Goal: Task Accomplishment & Management: Manage account settings

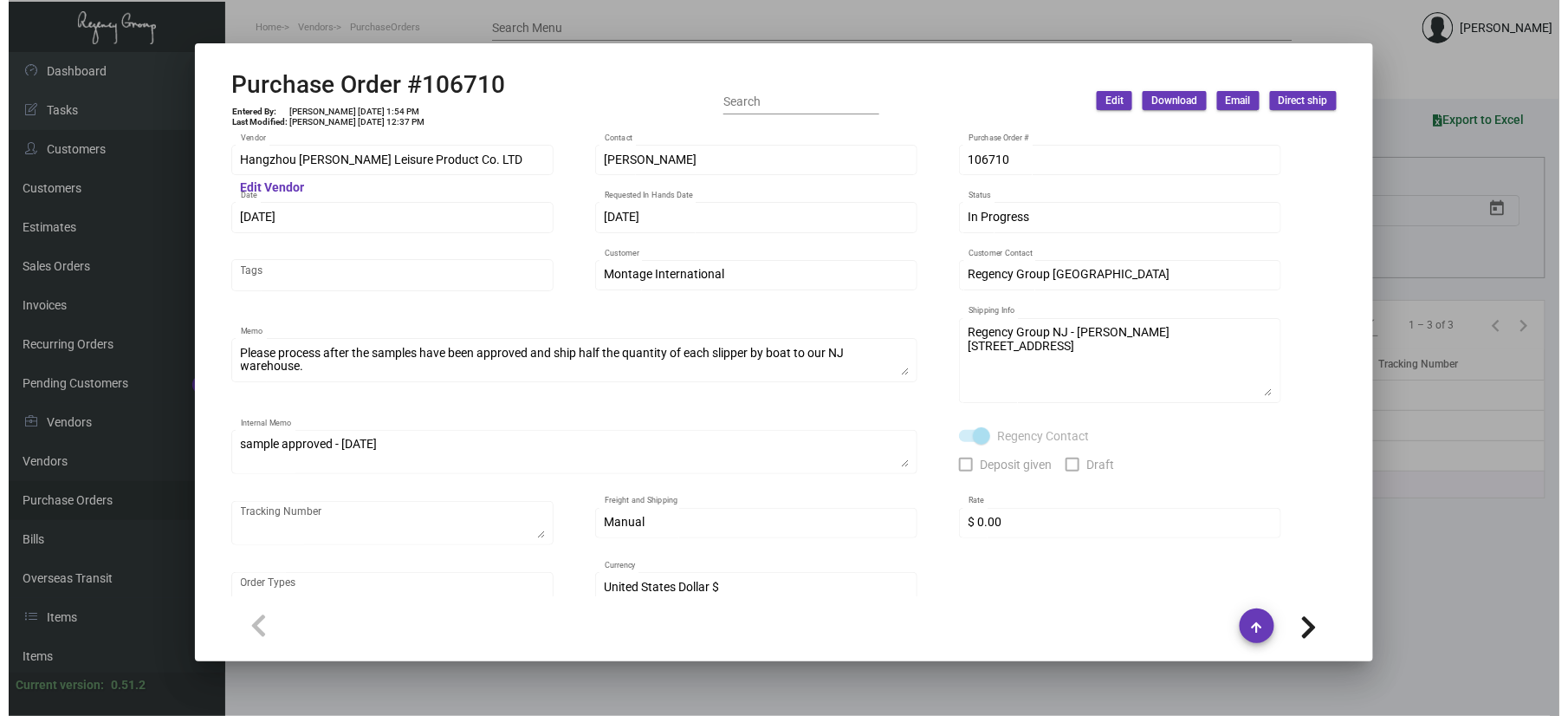
scroll to position [1280, 0]
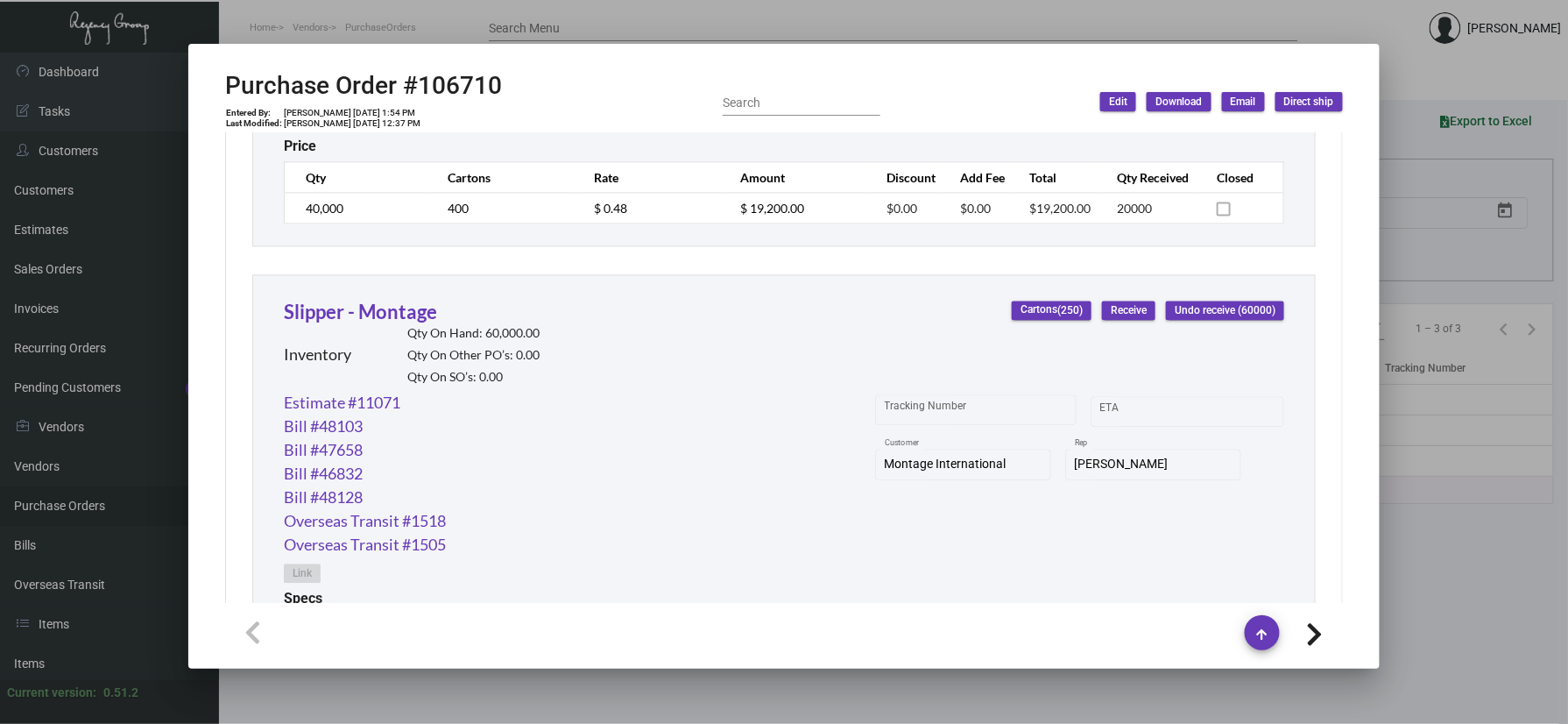
click at [303, 14] on div at bounding box center [784, 362] width 1568 height 724
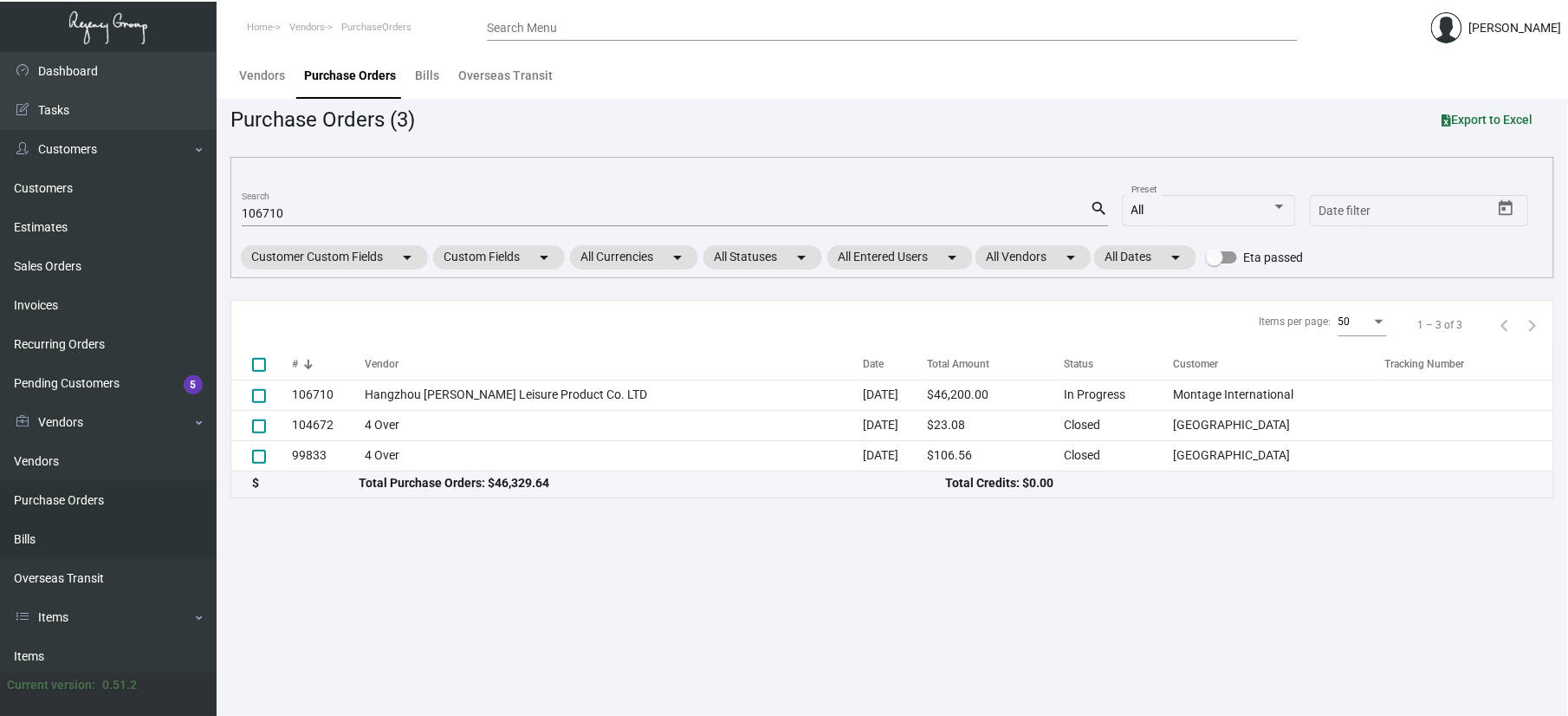
drag, startPoint x: 67, startPoint y: 649, endPoint x: 177, endPoint y: 553, distance: 146.0
click at [67, 649] on link "Items" at bounding box center [108, 656] width 217 height 39
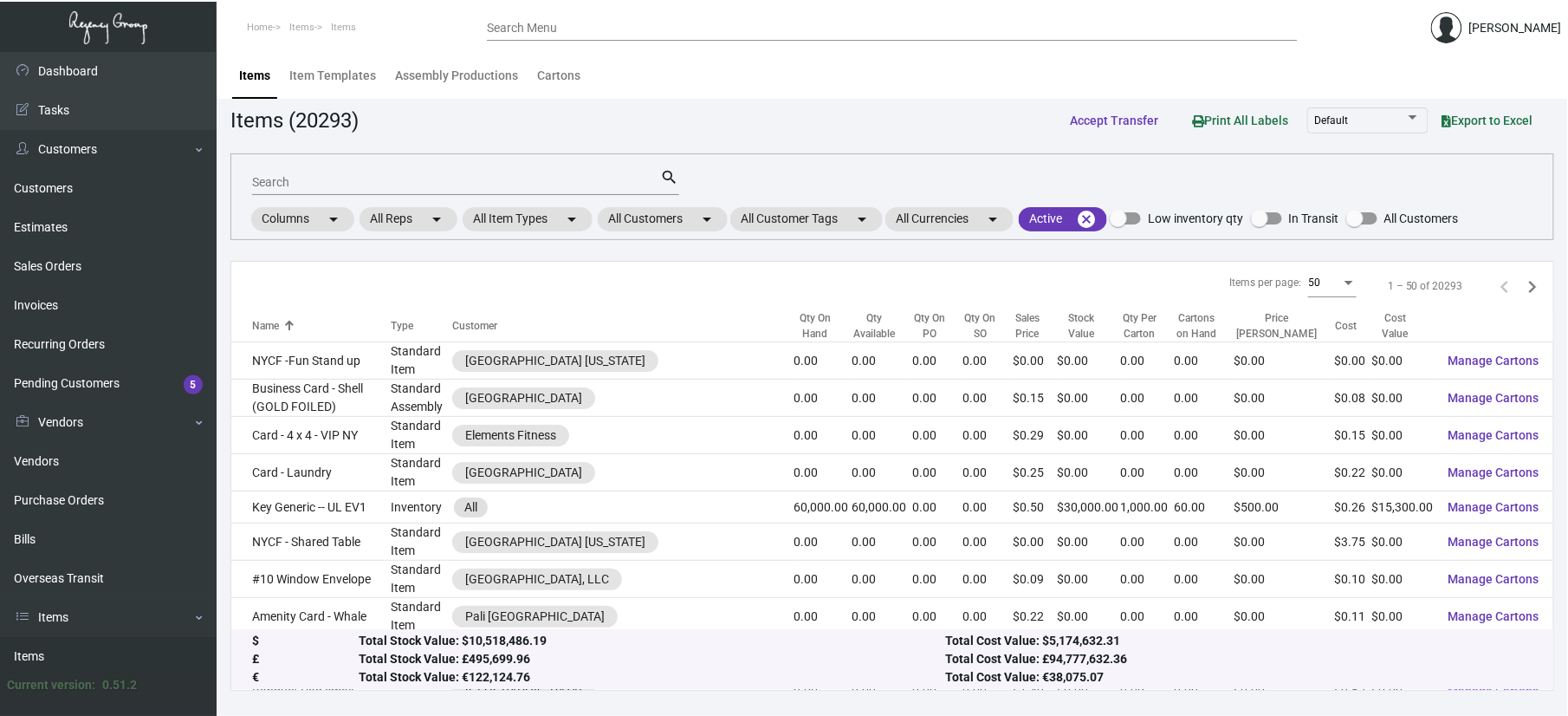
click at [378, 181] on input "Search" at bounding box center [457, 183] width 409 height 14
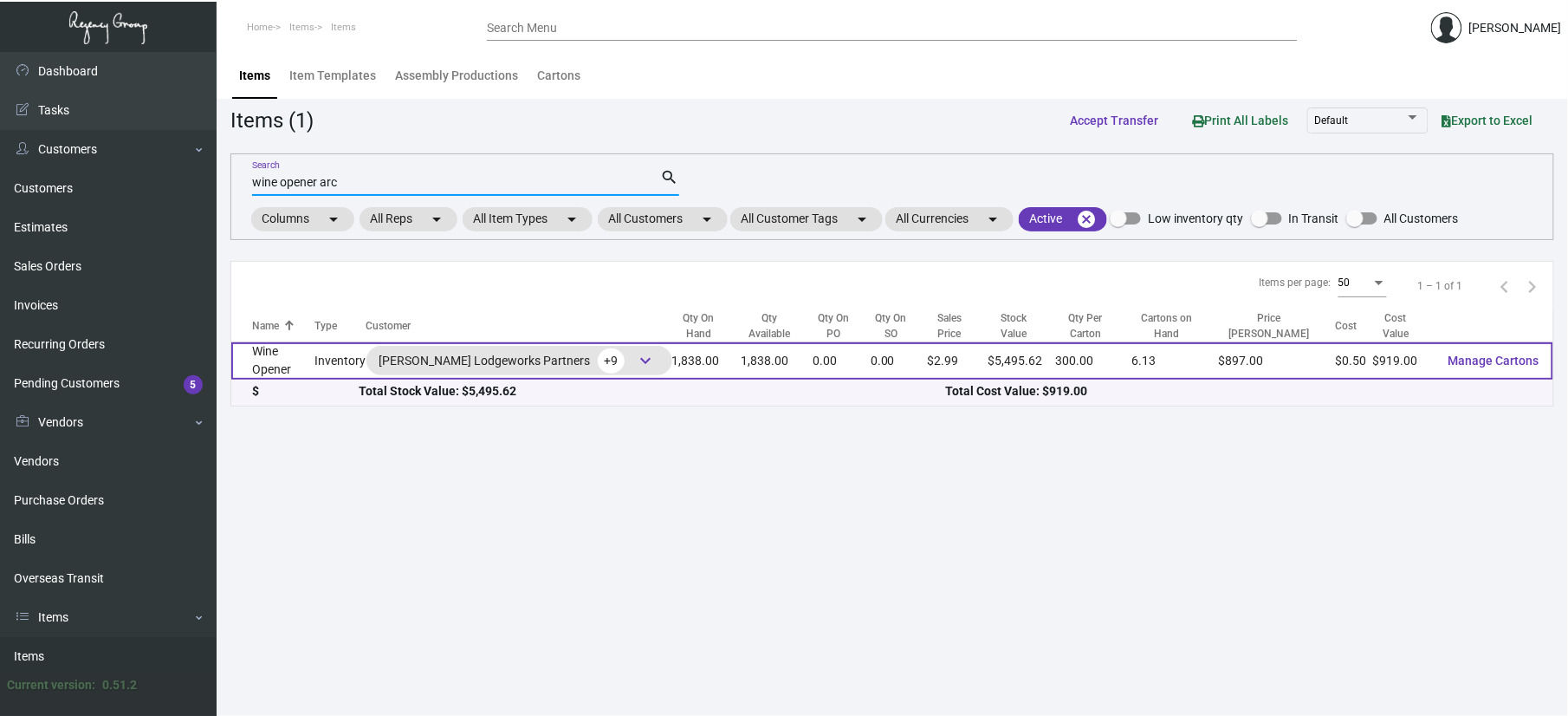
type input "wine opener arc"
click at [330, 366] on td "Inventory" at bounding box center [340, 361] width 51 height 37
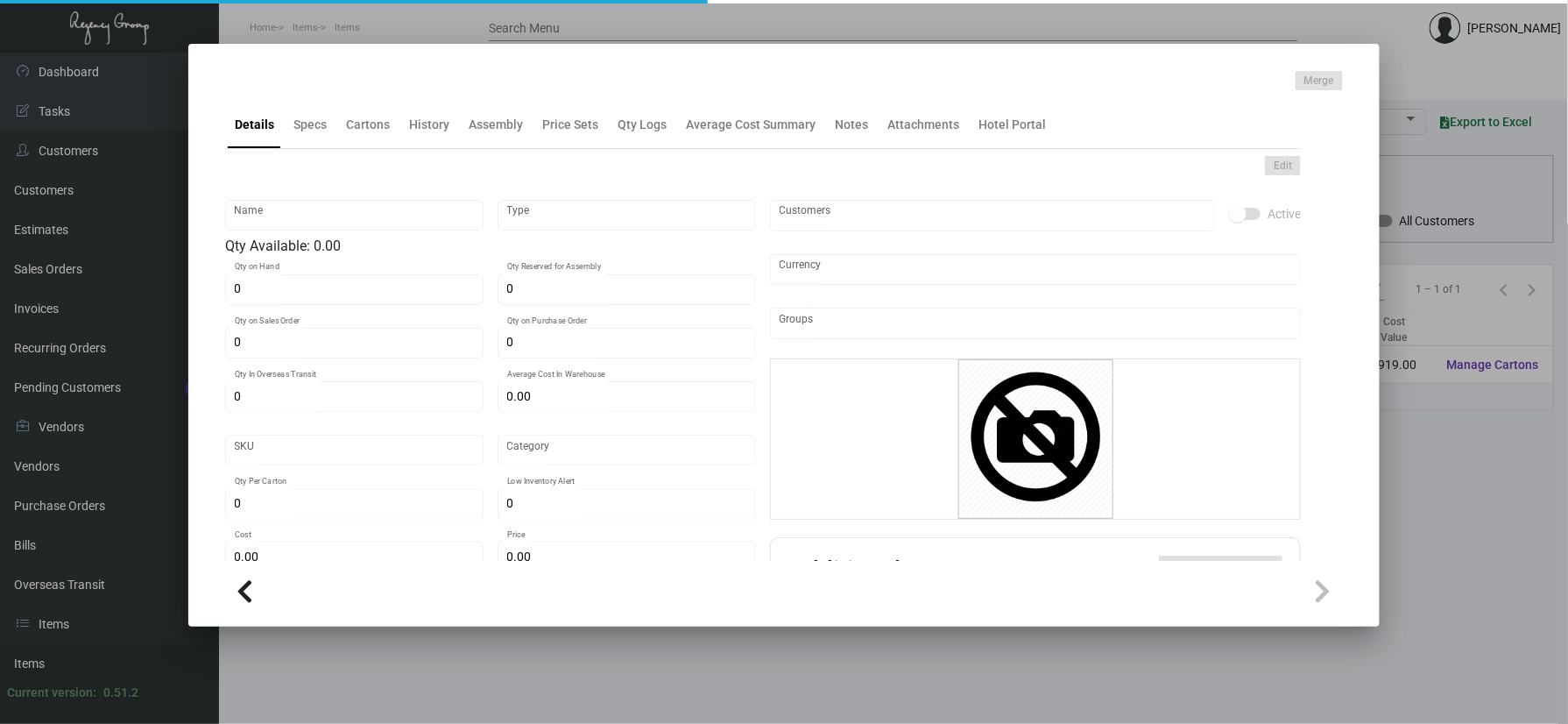
type input "Wine Opener"
type input "Inventory"
type input "1,838"
type input "$ 36.288"
type input "Standard"
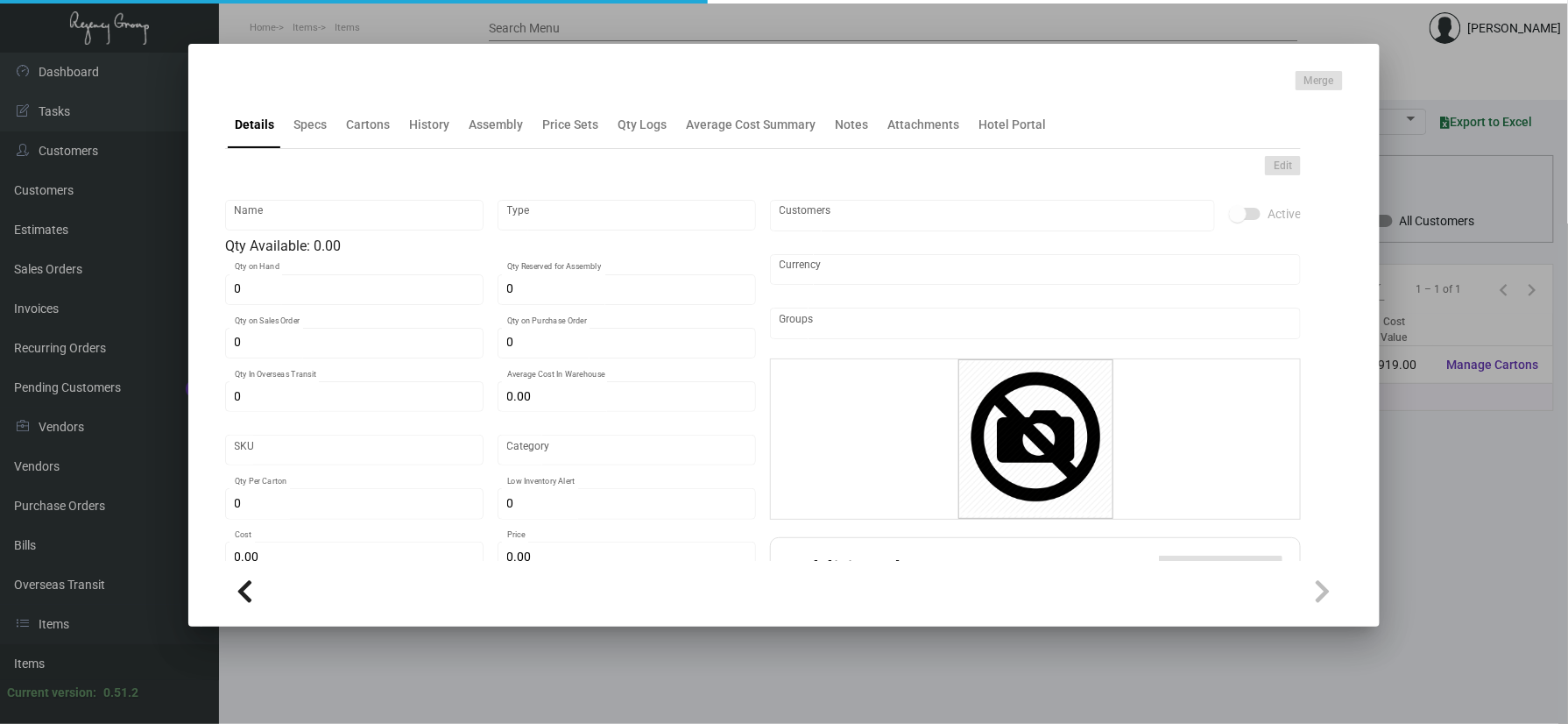
type input "300"
type input "500"
type input "$ 0.50"
type input "$ 2.99"
checkbox input "true"
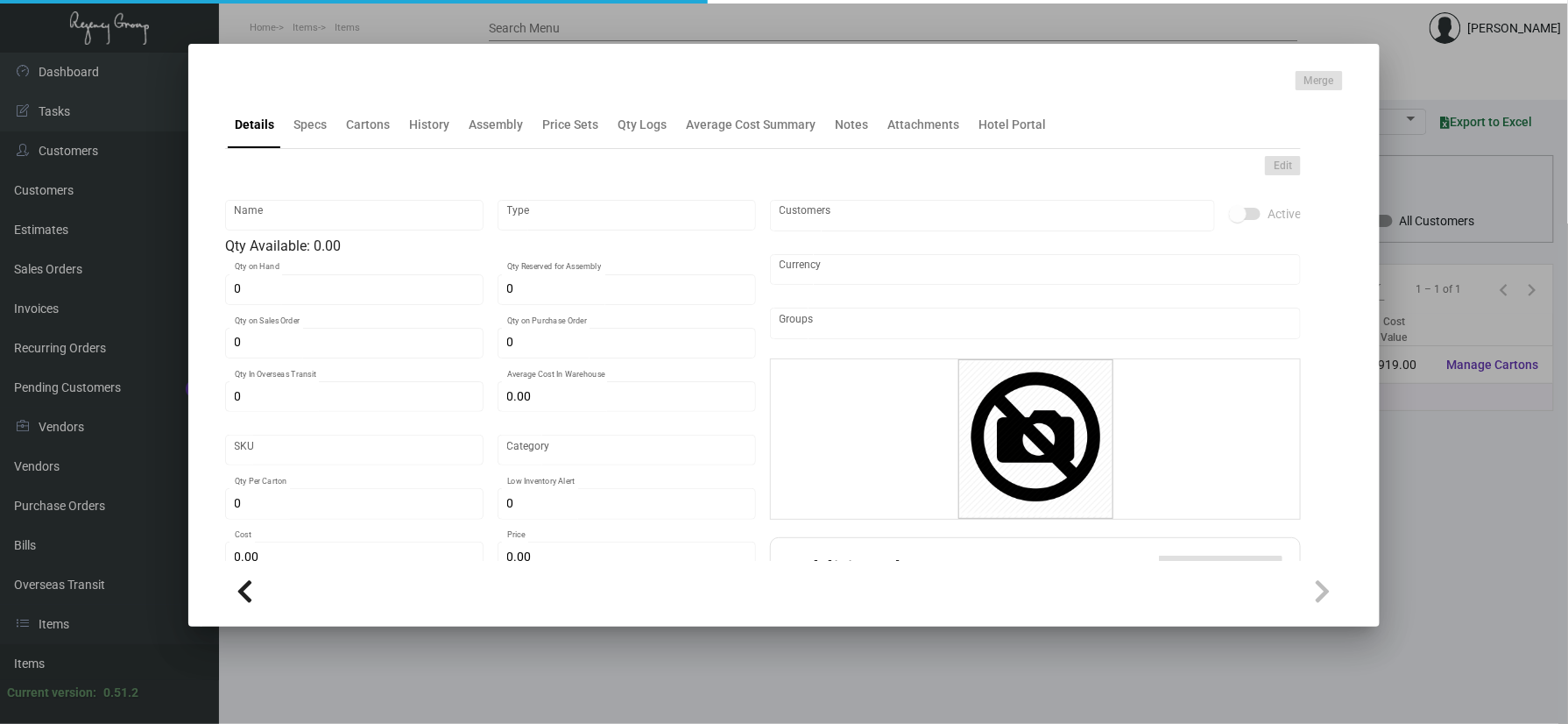
checkbox input "true"
type input "United States Dollar $"
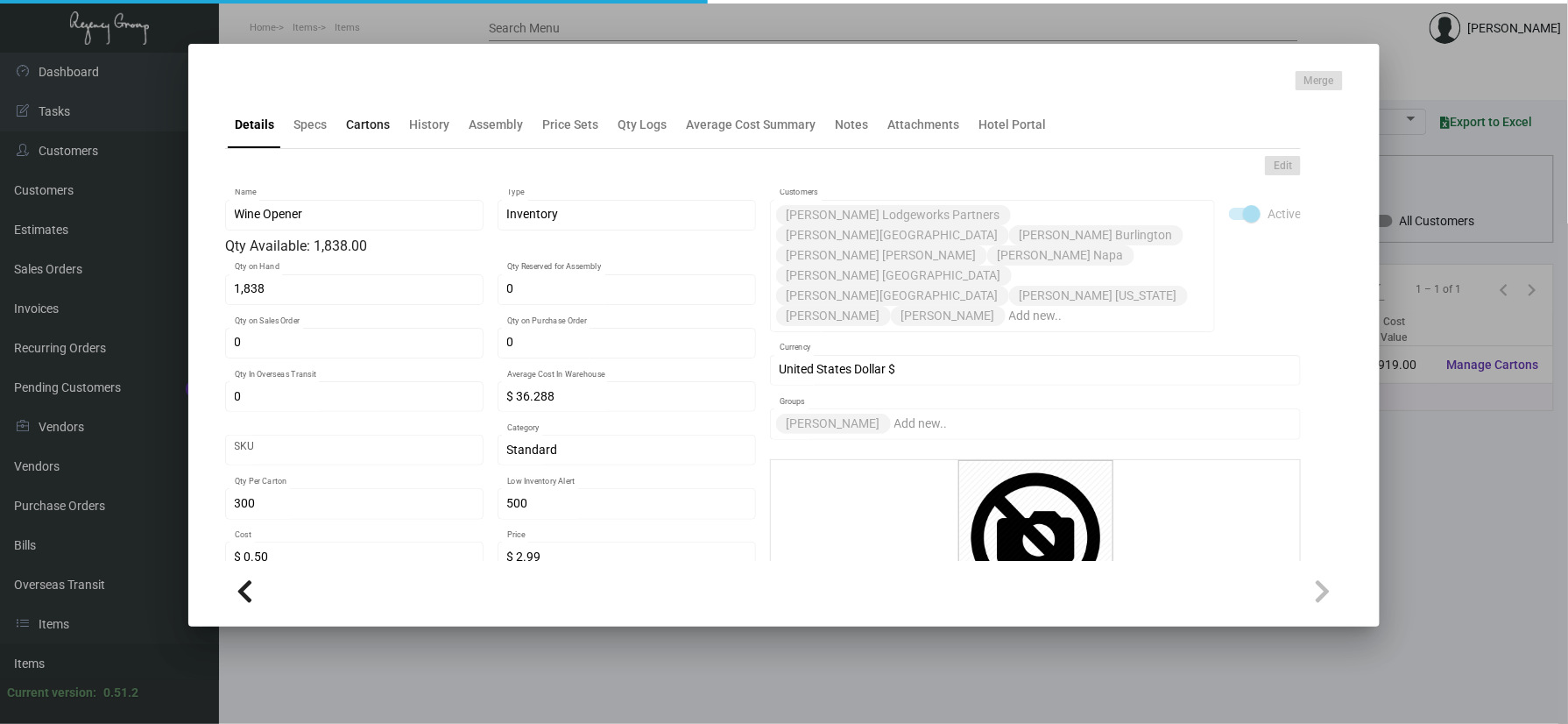
click at [364, 134] on div "Cartons" at bounding box center [368, 124] width 58 height 42
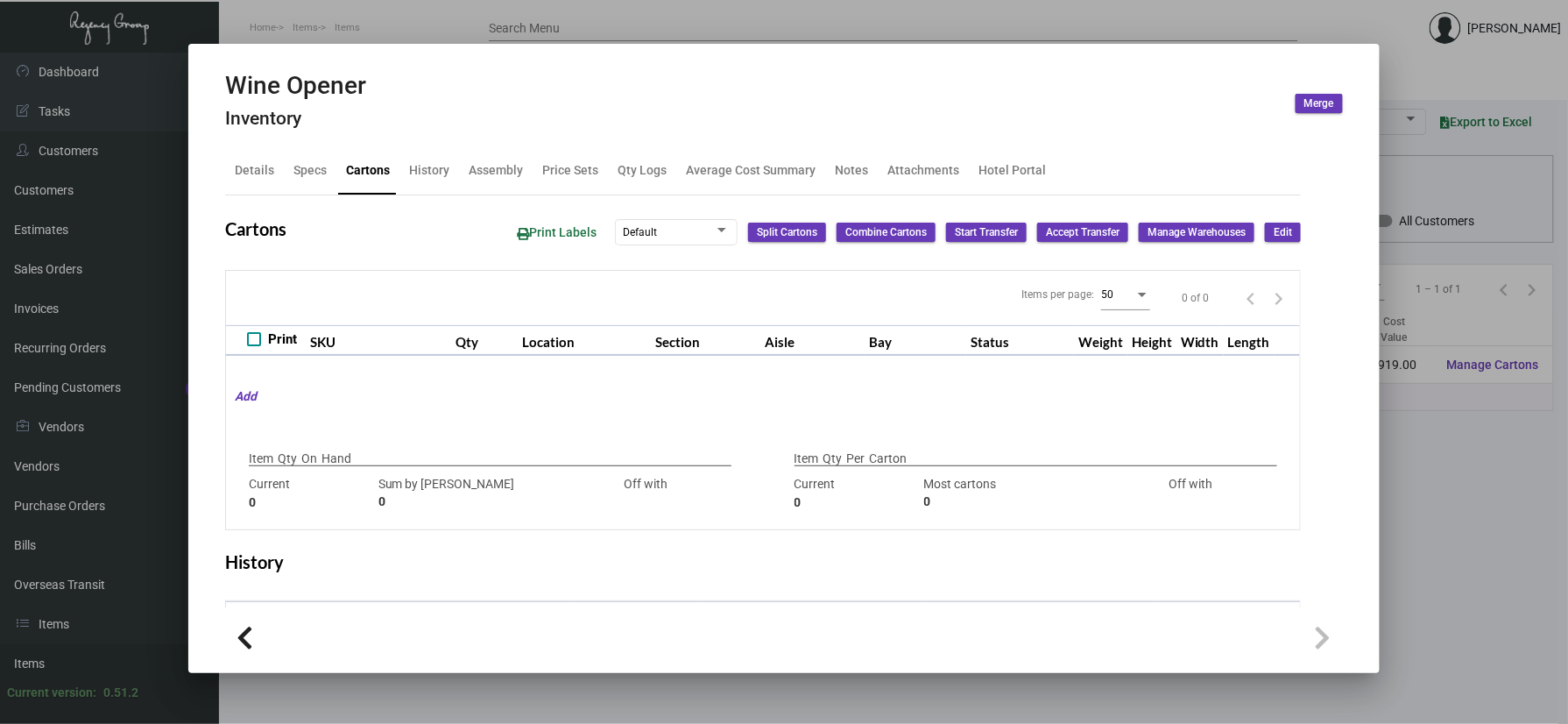
click at [365, 166] on div "Cartons" at bounding box center [368, 170] width 44 height 18
type input "1,838"
type input "1938"
type input "-100"
type input "300"
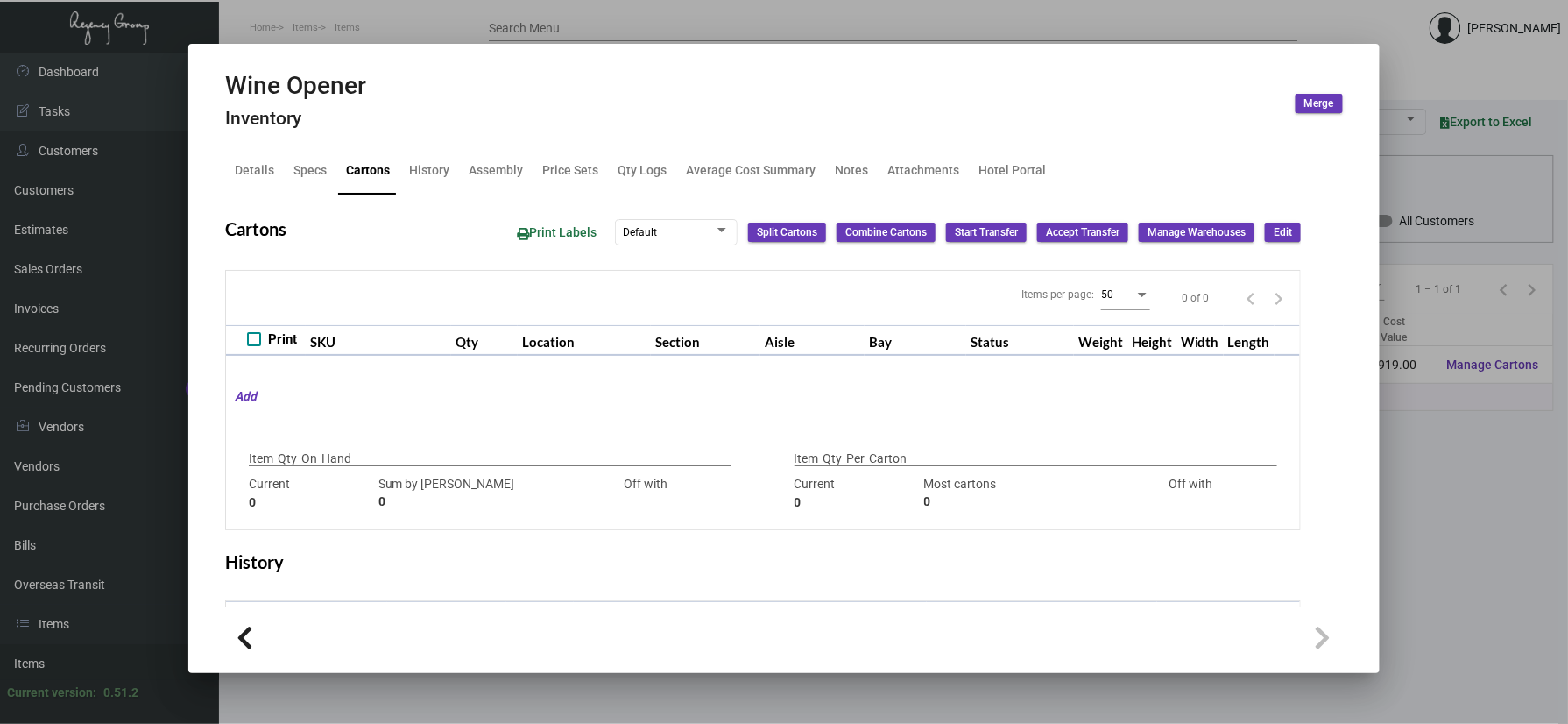
type input "300"
type input "0"
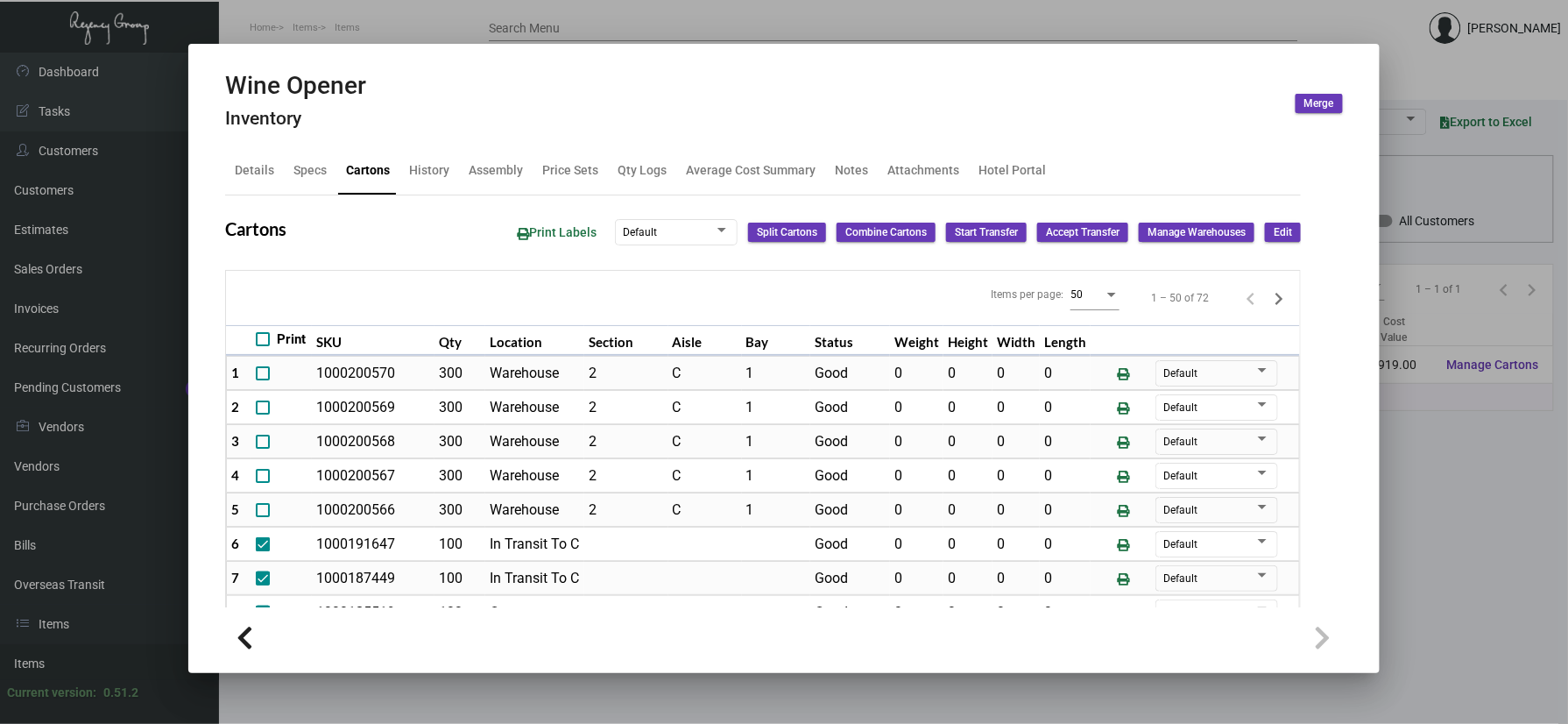
click at [270, 32] on div at bounding box center [784, 362] width 1568 height 724
